Goal: Find specific page/section: Find specific page/section

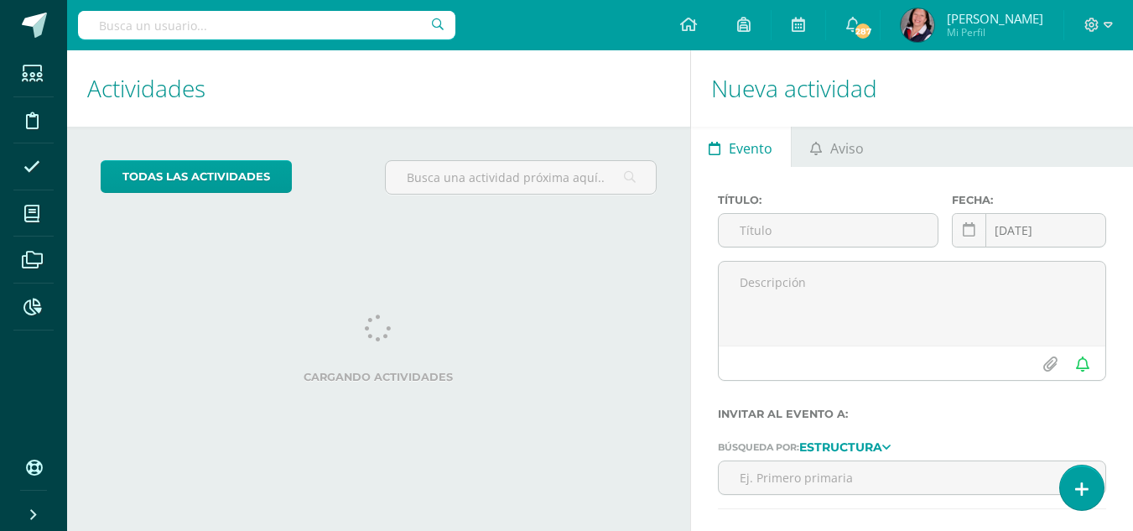
click at [335, 23] on input "text" at bounding box center [266, 25] width 377 height 29
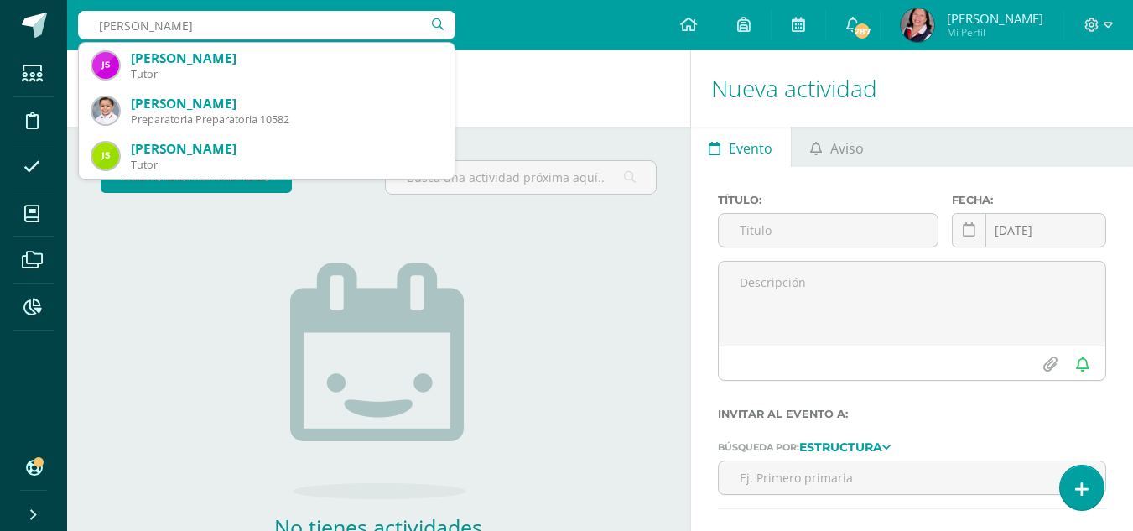
type input "[PERSON_NAME]"
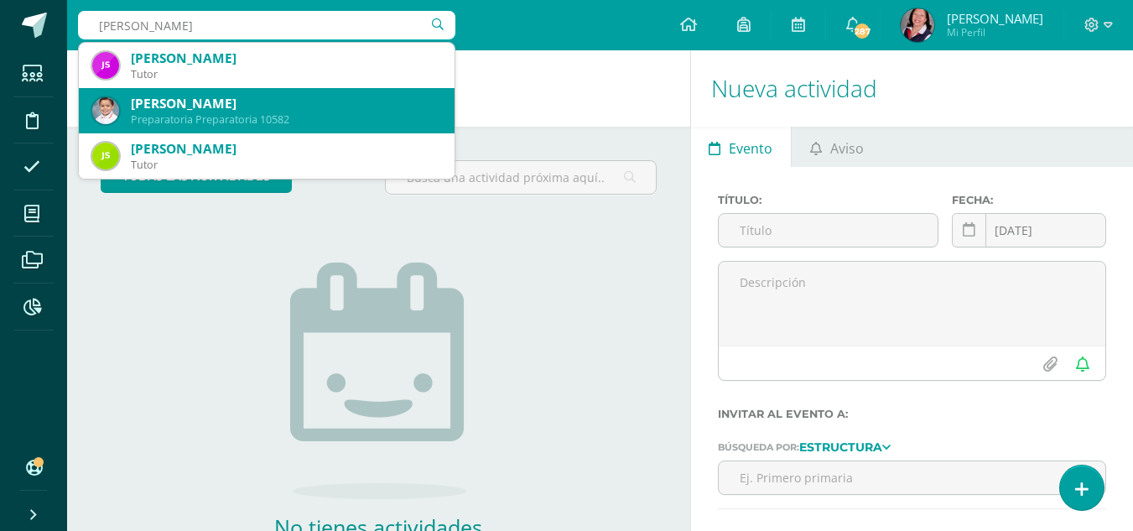
click at [237, 107] on div "[PERSON_NAME]" at bounding box center [286, 104] width 310 height 18
